Goal: Obtain resource: Obtain resource

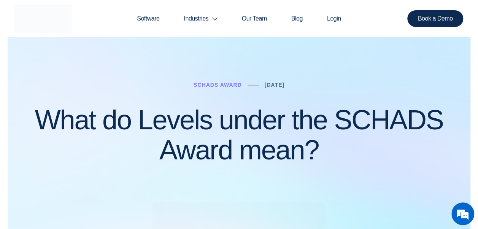
scroll to position [14, 0]
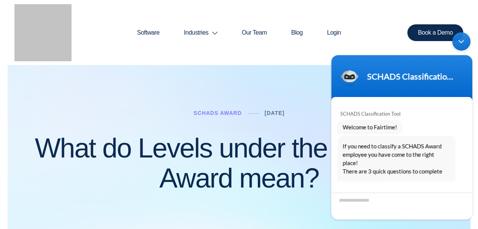
scroll to position [14, 0]
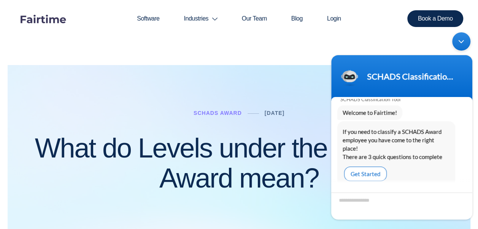
click at [371, 167] on div "Get Started" at bounding box center [365, 174] width 43 height 14
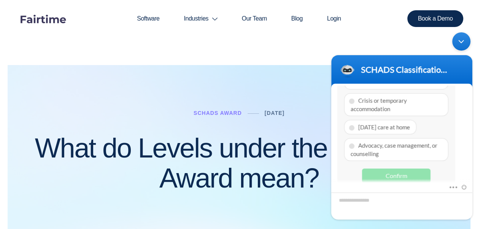
scroll to position [176, 0]
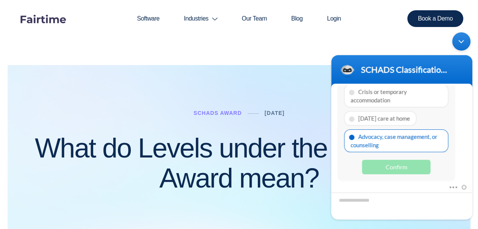
click at [408, 142] on div "Advocacy, case management, or counselling" at bounding box center [396, 140] width 104 height 23
click at [412, 166] on div "Confirm" at bounding box center [396, 167] width 68 height 14
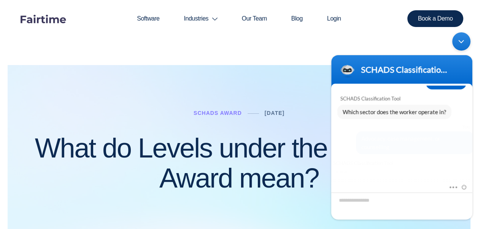
scroll to position [161, 0]
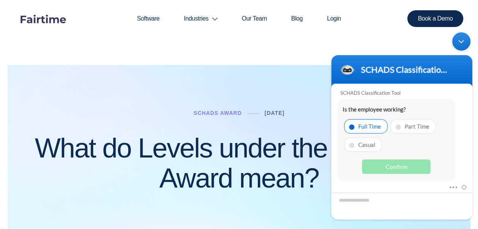
click at [377, 127] on div "Full Time" at bounding box center [365, 126] width 43 height 14
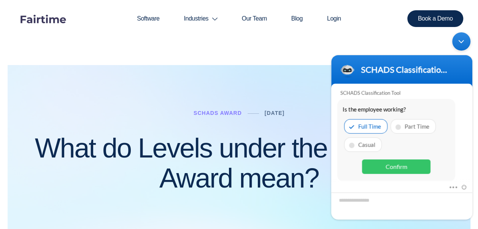
click at [411, 168] on div "Confirm" at bounding box center [396, 166] width 68 height 14
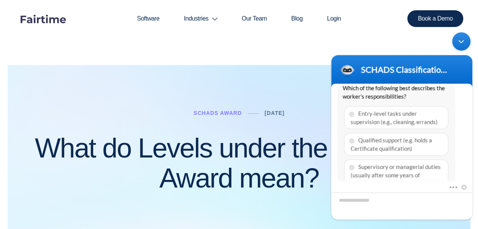
scroll to position [277, 0]
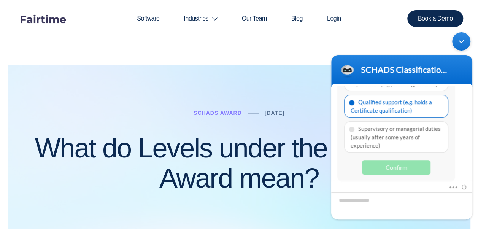
click at [417, 109] on div "Qualified support (e.g. holds a Certificate qualification)" at bounding box center [396, 106] width 104 height 23
click at [412, 163] on div "Confirm" at bounding box center [396, 167] width 68 height 14
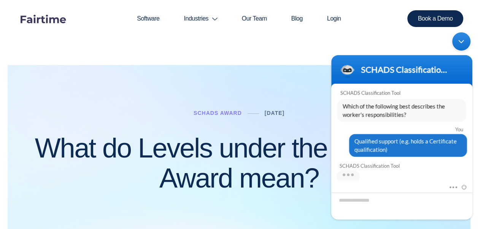
scroll to position [306, 0]
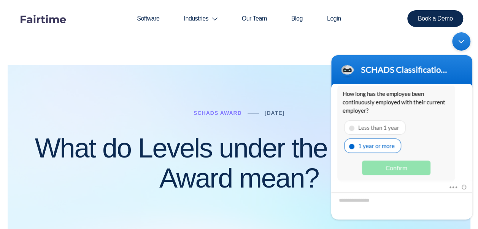
click at [386, 145] on div "1 year or more" at bounding box center [372, 145] width 57 height 14
click at [394, 163] on div "Confirm" at bounding box center [396, 167] width 68 height 14
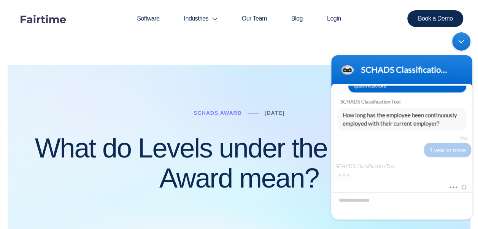
scroll to position [329, 0]
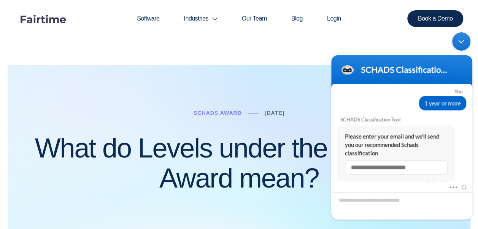
click at [365, 162] on input "text" at bounding box center [396, 167] width 103 height 14
type input "**********"
click at [439, 183] on div "Mute Send email" at bounding box center [401, 201] width 141 height 37
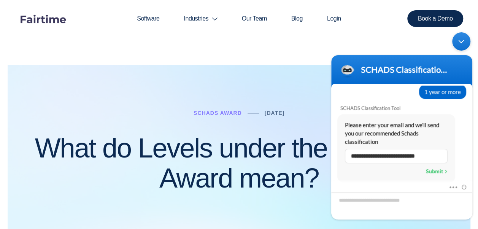
click at [435, 167] on div "Submit" at bounding box center [437, 171] width 22 height 10
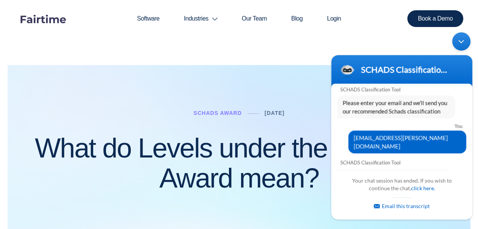
scroll to position [399, 0]
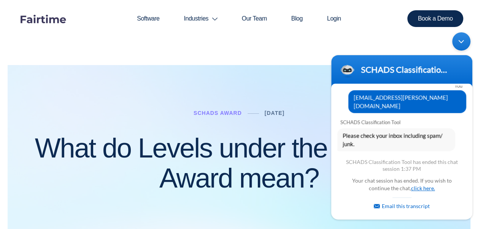
click at [424, 189] on link "click here." at bounding box center [423, 188] width 24 height 6
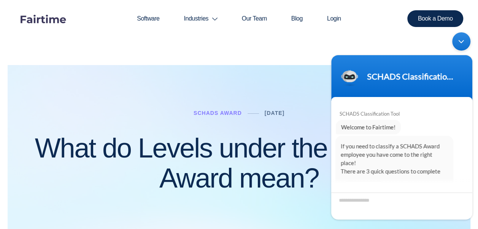
scroll to position [14, 0]
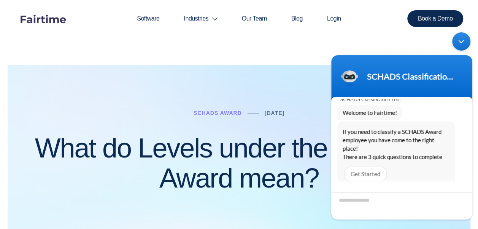
click at [461, 44] on div "Minimize live chat window" at bounding box center [461, 41] width 18 height 18
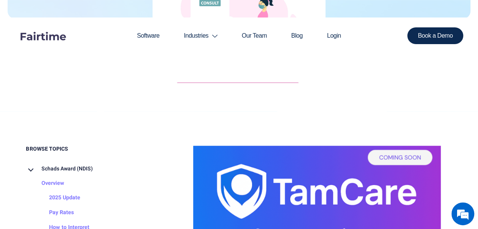
scroll to position [342, 0]
